Goal: Download file/media

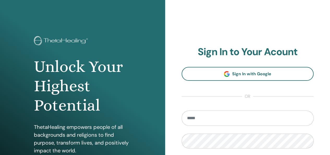
click at [197, 117] on input "email" at bounding box center [248, 117] width 132 height 15
type input "**********"
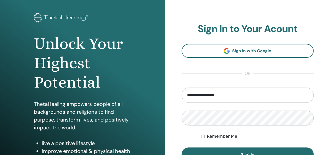
scroll to position [52, 0]
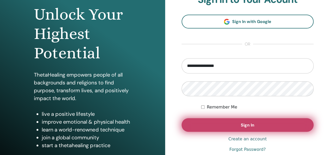
click at [225, 121] on button "Sign In" at bounding box center [248, 125] width 132 height 14
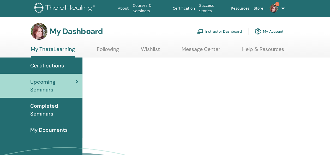
click at [229, 30] on link "Instructor Dashboard" at bounding box center [219, 31] width 45 height 11
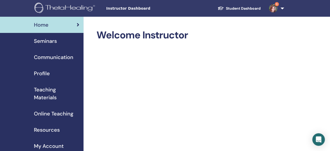
click at [44, 40] on span "Seminars" at bounding box center [45, 41] width 23 height 8
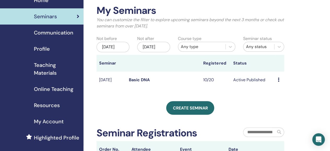
scroll to position [26, 0]
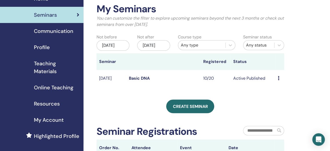
click at [137, 81] on link "Basic DNA" at bounding box center [139, 77] width 21 height 5
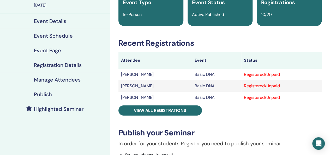
scroll to position [52, 0]
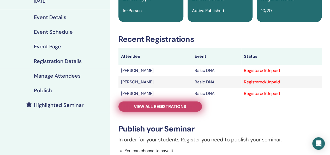
click at [152, 106] on span "View all registrations" at bounding box center [160, 106] width 52 height 5
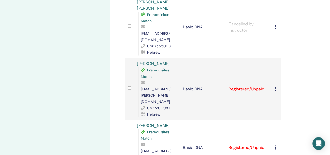
scroll to position [418, 0]
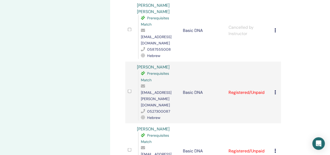
click at [275, 148] on icon at bounding box center [276, 150] width 2 height 4
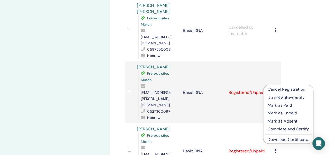
click at [278, 138] on link "Download Certificate" at bounding box center [288, 138] width 40 height 5
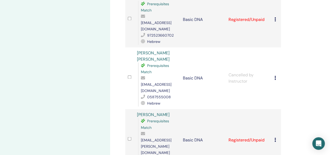
scroll to position [366, 0]
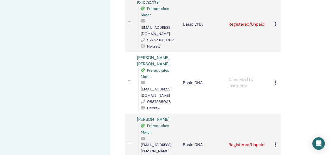
click at [275, 142] on icon at bounding box center [276, 144] width 2 height 4
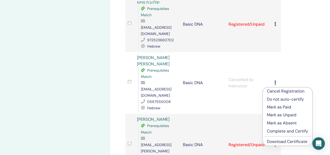
click at [278, 141] on link "Download Certificate" at bounding box center [287, 140] width 40 height 5
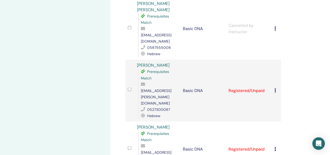
scroll to position [418, 0]
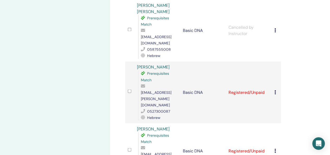
click at [275, 148] on icon at bounding box center [276, 150] width 2 height 4
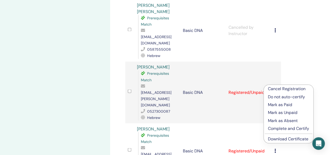
click at [275, 138] on link "Download Certificate" at bounding box center [288, 138] width 40 height 5
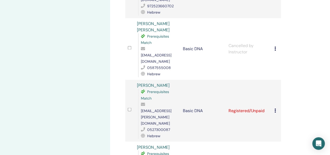
scroll to position [392, 0]
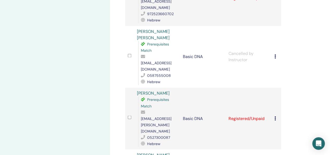
click at [275, 116] on icon at bounding box center [276, 118] width 2 height 4
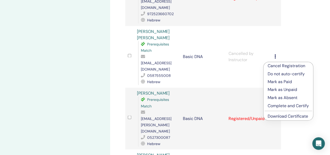
click at [278, 115] on link "Download Certificate" at bounding box center [288, 115] width 40 height 5
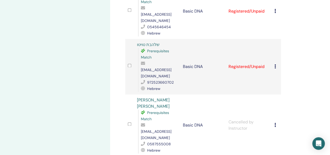
scroll to position [287, 0]
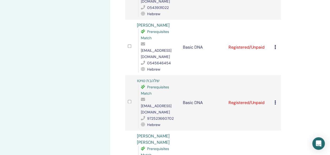
scroll to position [261, 0]
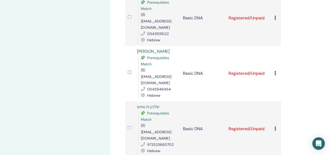
click at [275, 126] on icon at bounding box center [276, 128] width 2 height 4
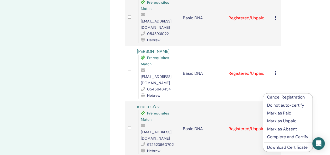
click at [280, 147] on link "Download Certificate" at bounding box center [287, 146] width 40 height 5
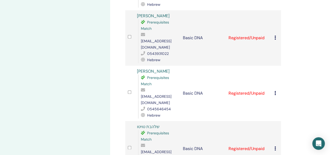
scroll to position [209, 0]
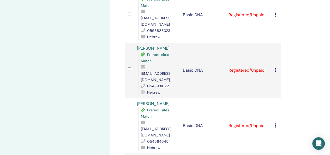
click at [275, 123] on icon at bounding box center [276, 125] width 2 height 4
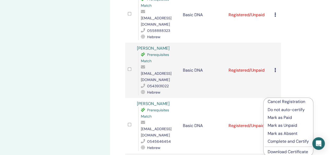
click at [283, 151] on link "Download Certificate" at bounding box center [288, 151] width 40 height 5
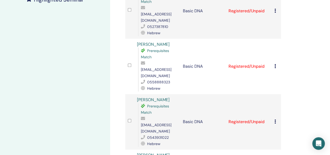
scroll to position [157, 0]
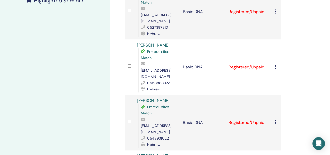
click at [275, 120] on icon at bounding box center [276, 122] width 2 height 4
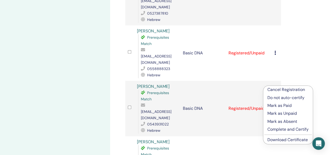
scroll to position [183, 0]
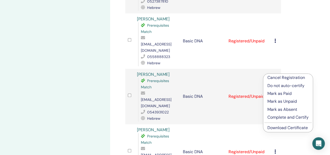
click at [276, 128] on link "Download Certificate" at bounding box center [288, 127] width 40 height 5
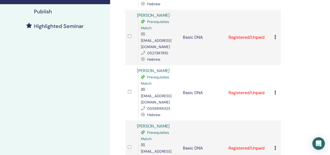
scroll to position [131, 0]
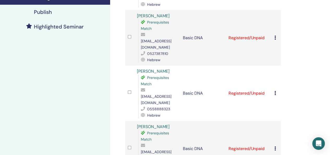
click at [275, 91] on icon at bounding box center [276, 93] width 2 height 4
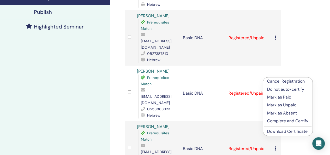
click at [276, 131] on link "Download Certificate" at bounding box center [287, 130] width 40 height 5
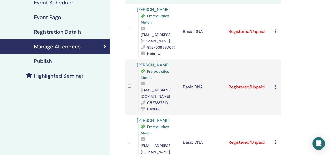
scroll to position [78, 0]
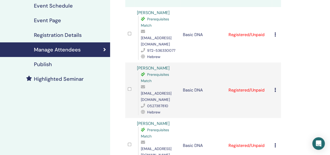
click at [275, 88] on icon at bounding box center [276, 90] width 2 height 4
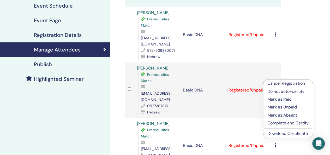
click at [278, 133] on link "Download Certificate" at bounding box center [288, 133] width 40 height 5
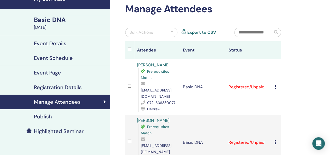
scroll to position [26, 0]
click at [275, 85] on icon at bounding box center [276, 87] width 2 height 4
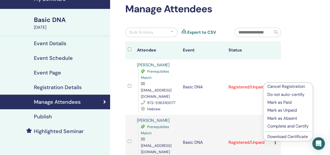
click at [280, 137] on link "Download Certificate" at bounding box center [288, 136] width 40 height 5
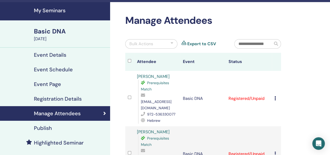
scroll to position [0, 0]
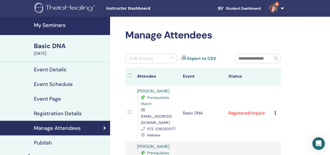
click at [283, 9] on link "6" at bounding box center [275, 8] width 21 height 17
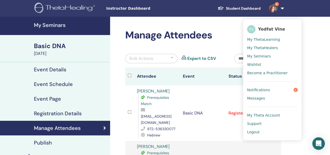
click at [258, 133] on span "Logout" at bounding box center [253, 132] width 13 height 5
